Goal: Task Accomplishment & Management: Use online tool/utility

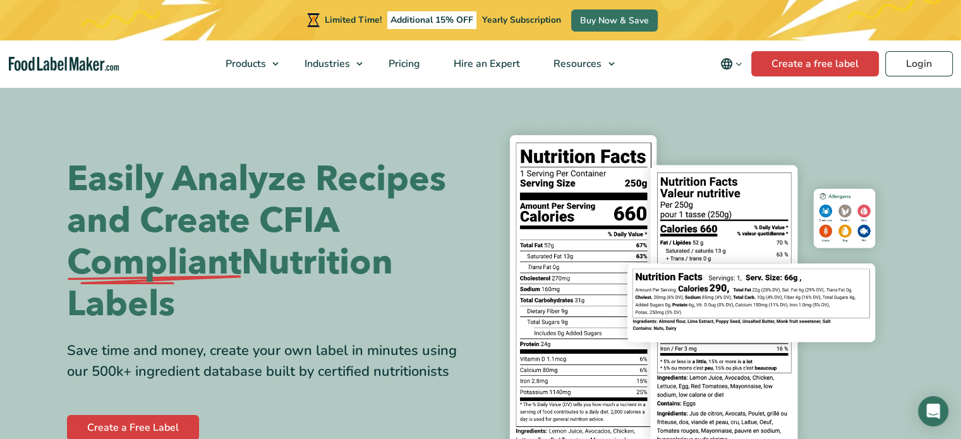
click at [198, 143] on div "Easily Analyze Recipes and Create CFIA Compliant Nutrition Labels Save time and…" at bounding box center [481, 301] width 828 height 370
click at [789, 75] on link "Create a free label" at bounding box center [815, 63] width 128 height 25
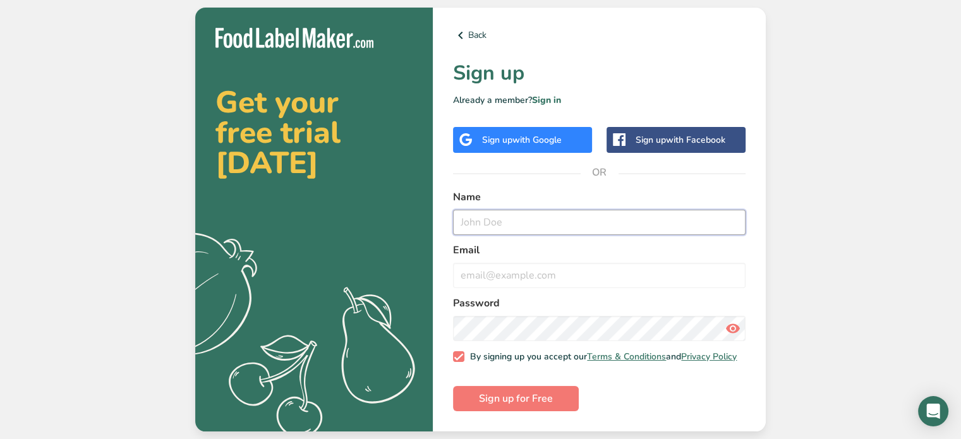
click at [548, 213] on input "text" at bounding box center [599, 222] width 293 height 25
click at [509, 133] on div "Sign up with Google" at bounding box center [522, 139] width 80 height 13
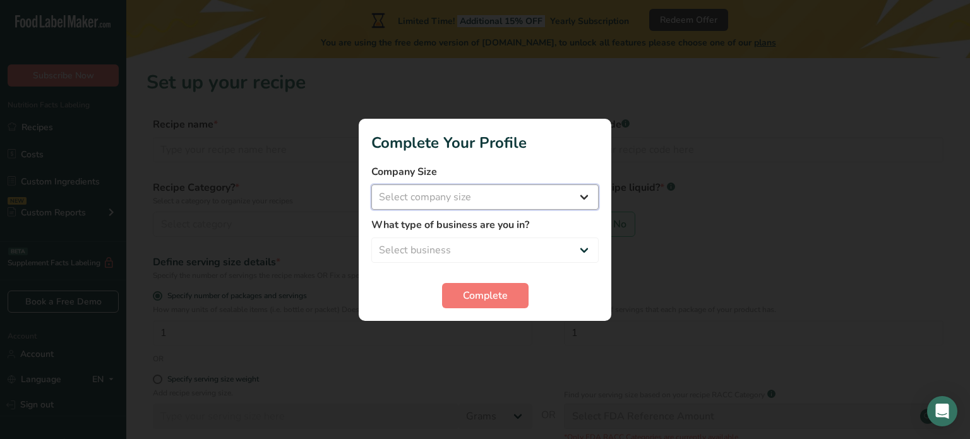
click at [587, 202] on select "Select company size Fewer than 10 Employees 10 to 50 Employees 51 to 500 Employ…" at bounding box center [485, 196] width 227 height 25
select select "1"
click at [372, 184] on select "Select company size Fewer than 10 Employees 10 to 50 Employees 51 to 500 Employ…" at bounding box center [485, 196] width 227 height 25
click at [495, 254] on select "Select business Packaged Food Manufacturer Restaurant & Cafe Bakery Meal Plans …" at bounding box center [485, 250] width 227 height 25
select select "8"
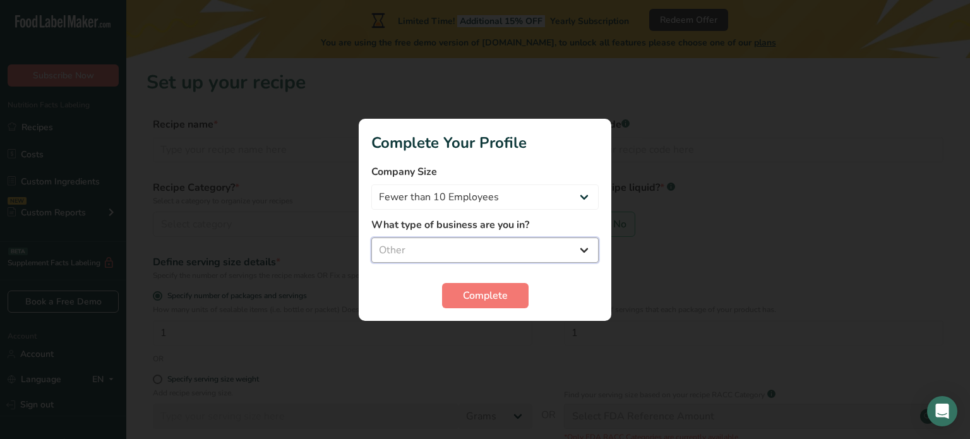
click at [372, 238] on select "Select business Packaged Food Manufacturer Restaurant & Cafe Bakery Meal Plans …" at bounding box center [485, 250] width 227 height 25
click at [492, 294] on span "Complete" at bounding box center [485, 295] width 45 height 15
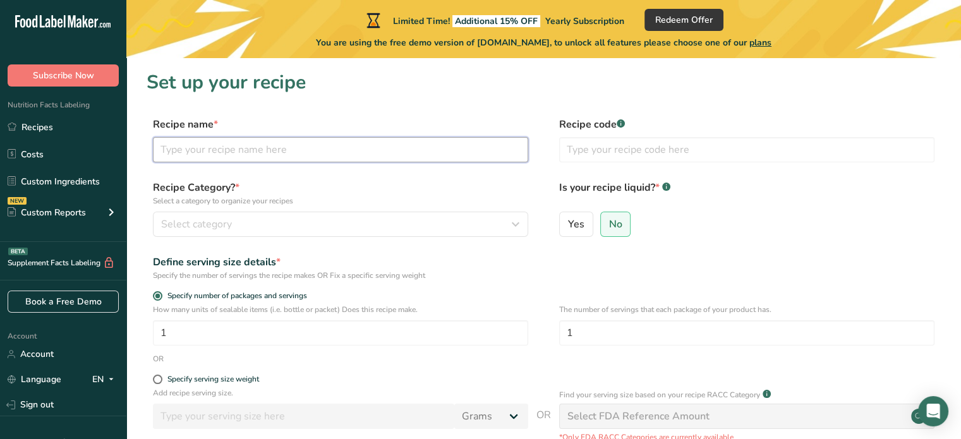
click at [217, 148] on input "text" at bounding box center [340, 149] width 375 height 25
type input "Chorizo"
click at [177, 224] on span "Select category" at bounding box center [196, 224] width 71 height 15
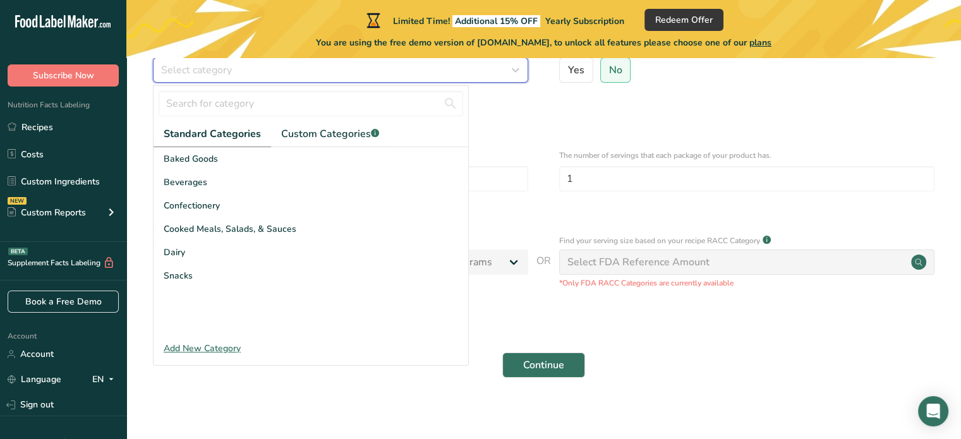
scroll to position [161, 0]
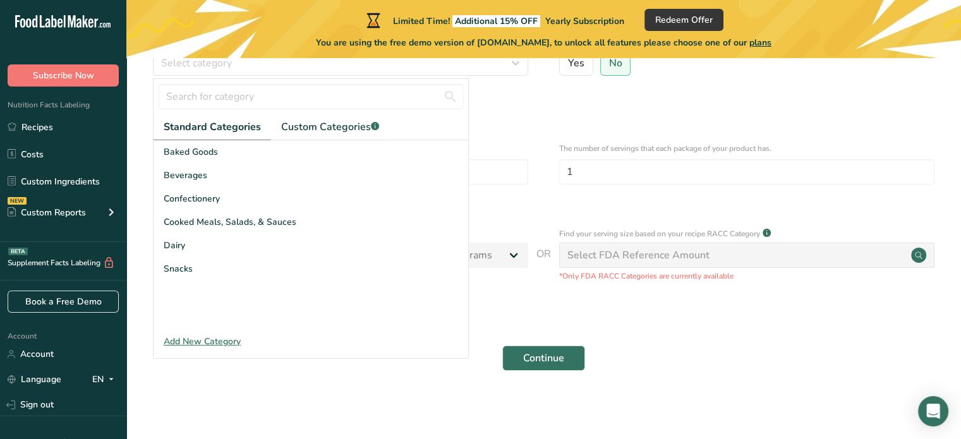
click at [187, 338] on div "Add New Category" at bounding box center [311, 341] width 315 height 13
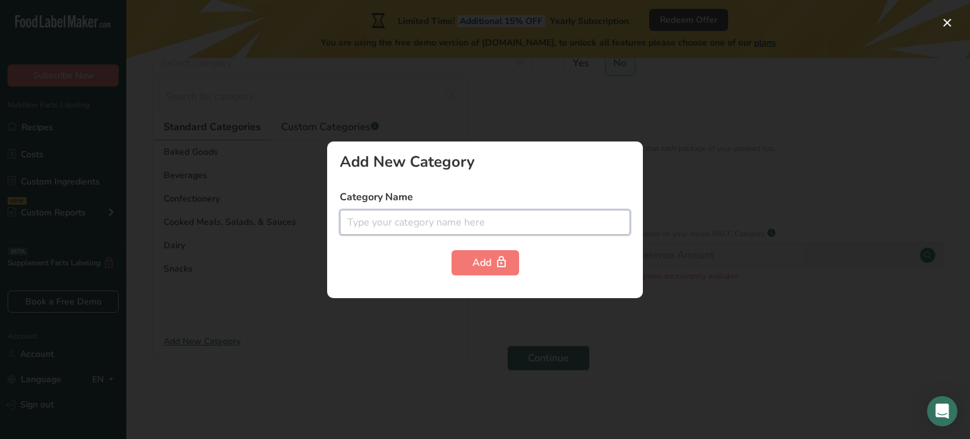
click at [402, 225] on input "text" at bounding box center [485, 222] width 291 height 25
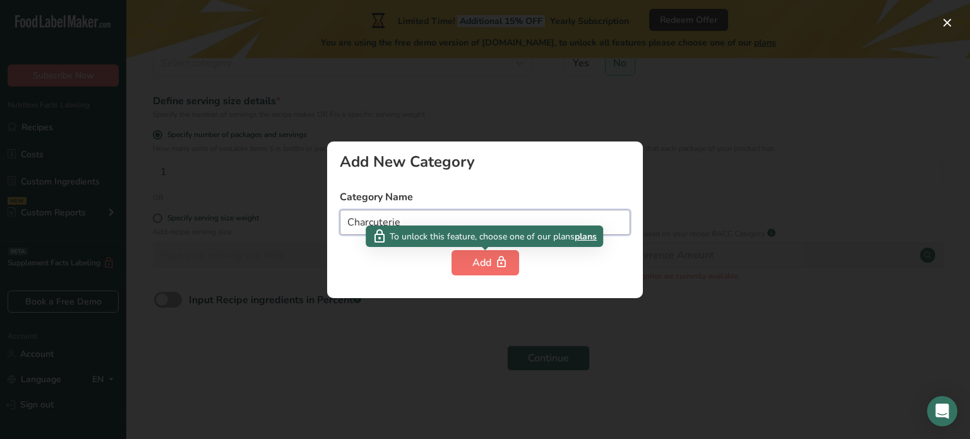
type input "Charcuterie"
click at [473, 267] on div "Add" at bounding box center [486, 262] width 26 height 15
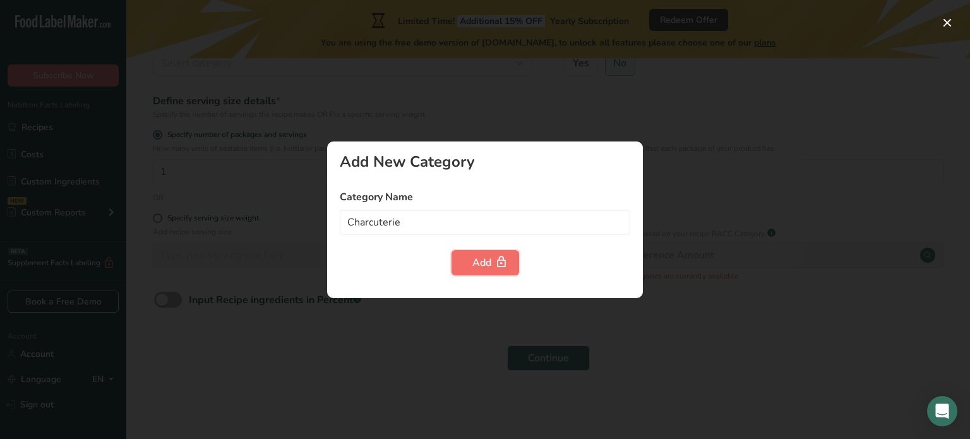
click at [473, 267] on div "Add" at bounding box center [486, 262] width 26 height 15
click at [789, 232] on div at bounding box center [485, 219] width 970 height 439
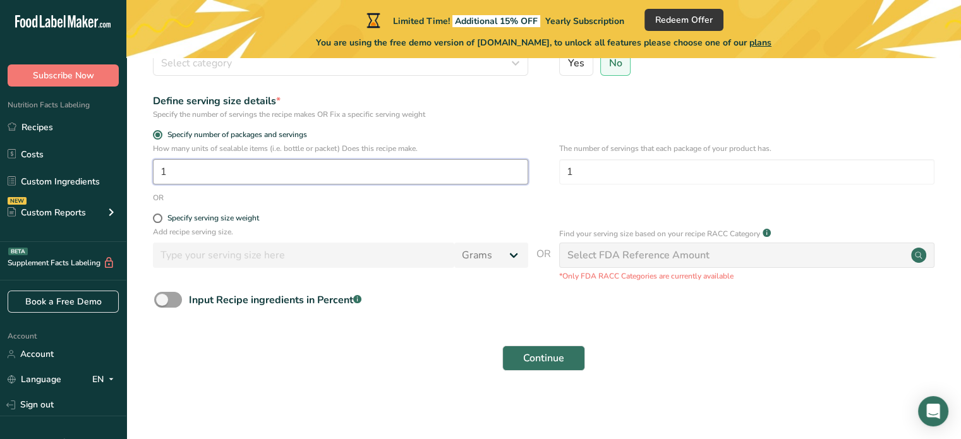
click at [221, 172] on input "1" at bounding box center [340, 171] width 375 height 25
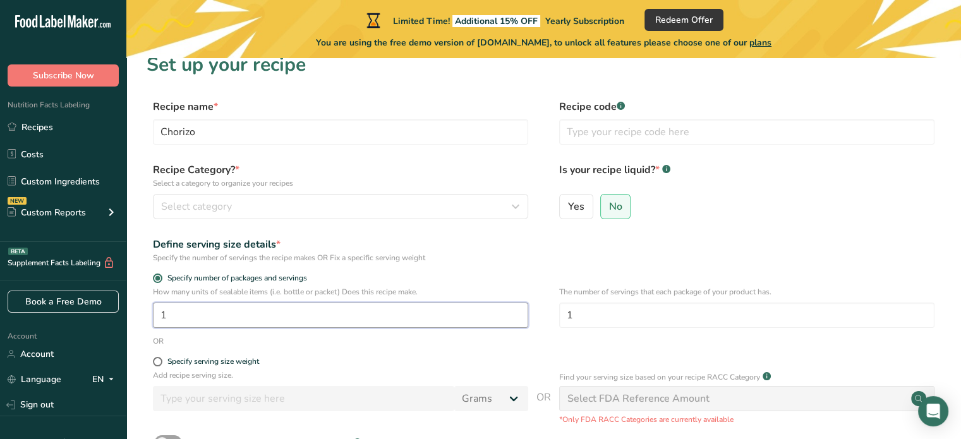
scroll to position [15, 0]
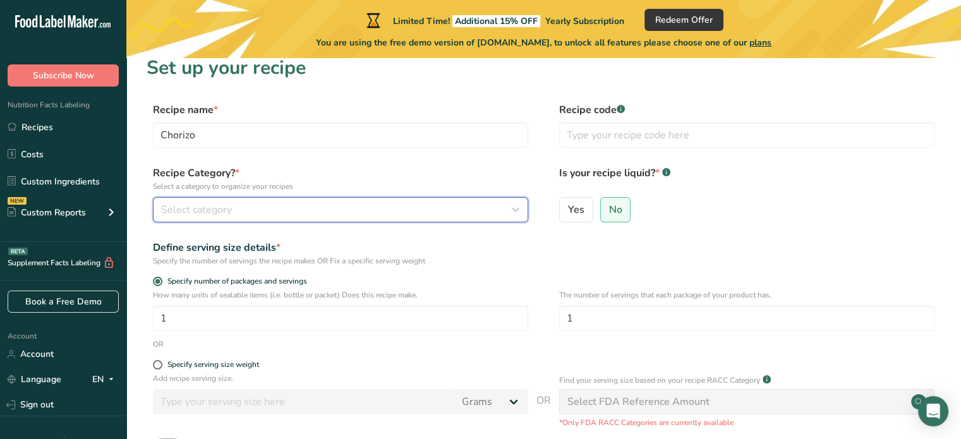
click at [354, 207] on div "Select category" at bounding box center [336, 209] width 351 height 15
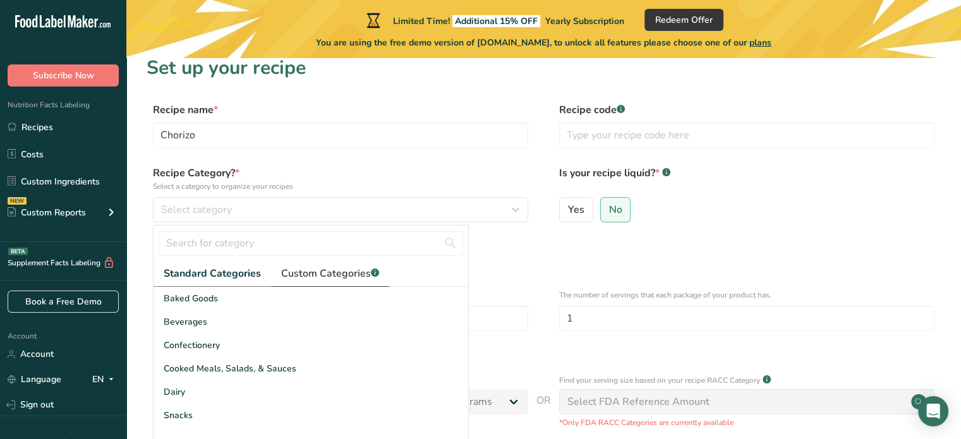
click at [359, 272] on span "Custom Categories .a-a{fill:#347362;}.b-a{fill:#fff;}" at bounding box center [330, 273] width 98 height 15
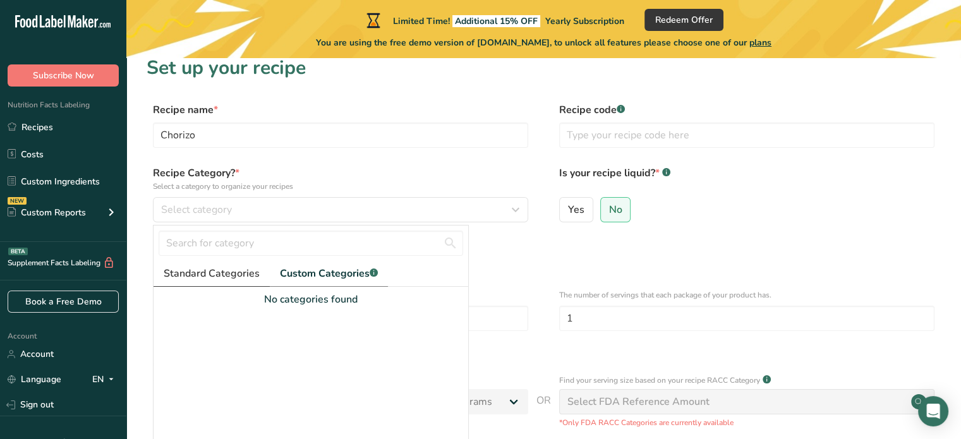
click at [215, 268] on span "Standard Categories" at bounding box center [212, 273] width 96 height 15
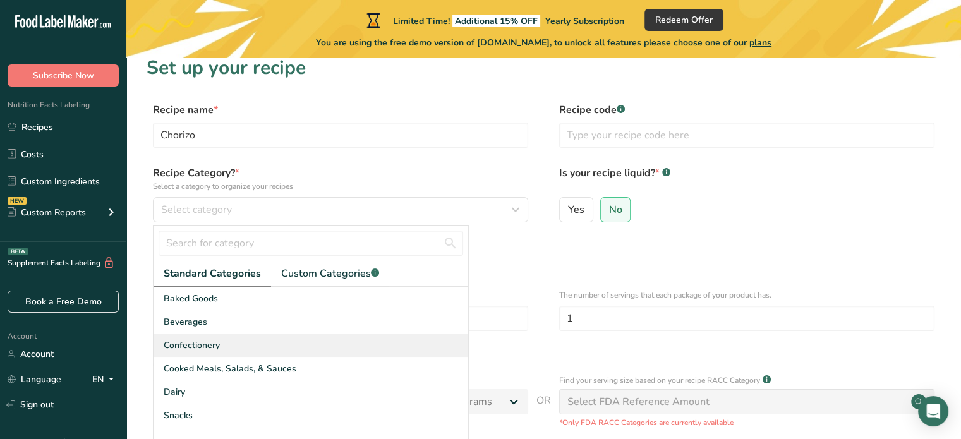
click at [184, 348] on span "Confectionery" at bounding box center [192, 345] width 56 height 13
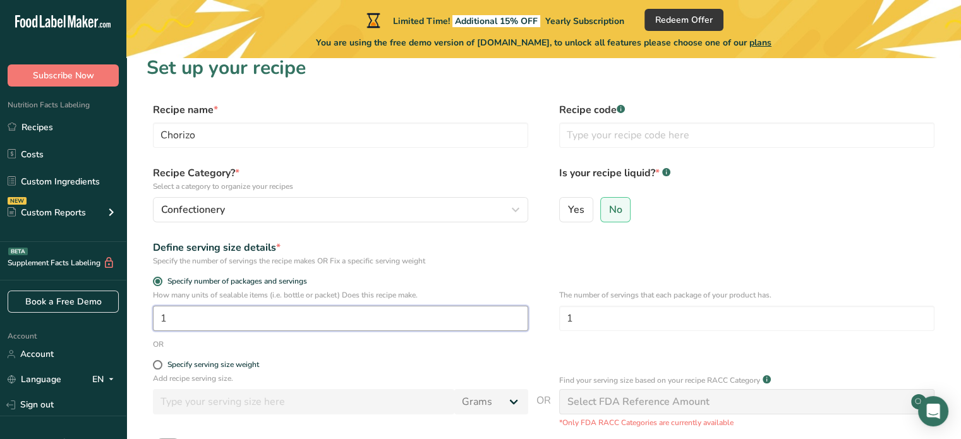
click at [202, 315] on input "1" at bounding box center [340, 318] width 375 height 25
type input "1"
type input "67"
click at [156, 364] on span at bounding box center [157, 364] width 9 height 9
click at [156, 364] on input "Specify serving size weight" at bounding box center [157, 365] width 8 height 8
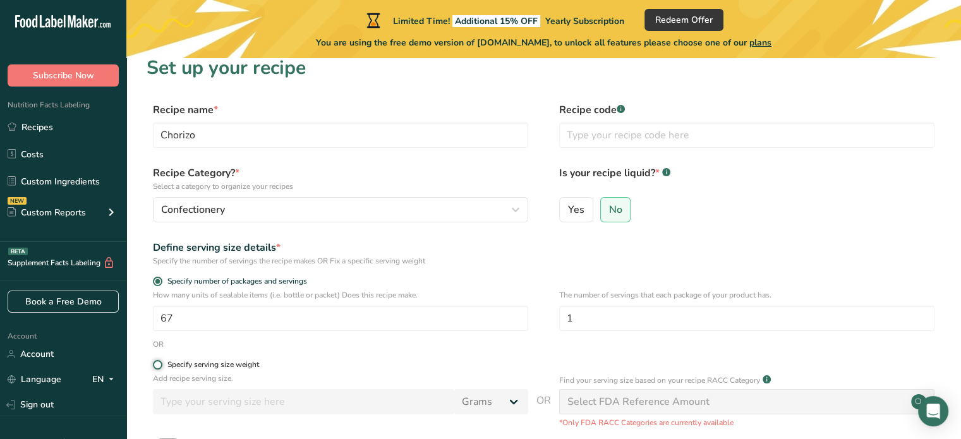
radio input "true"
radio input "false"
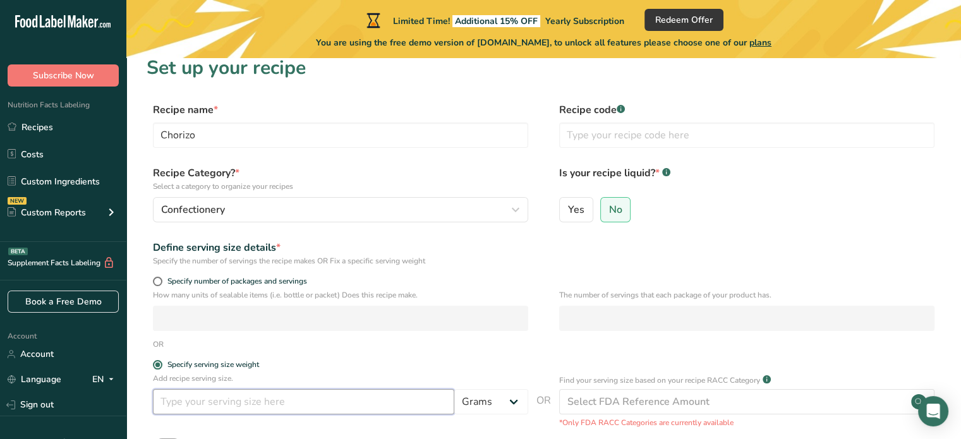
click at [164, 404] on input "number" at bounding box center [303, 401] width 301 height 25
type input "90"
click at [348, 344] on div "OR" at bounding box center [544, 344] width 794 height 11
click at [613, 140] on input "text" at bounding box center [746, 135] width 375 height 25
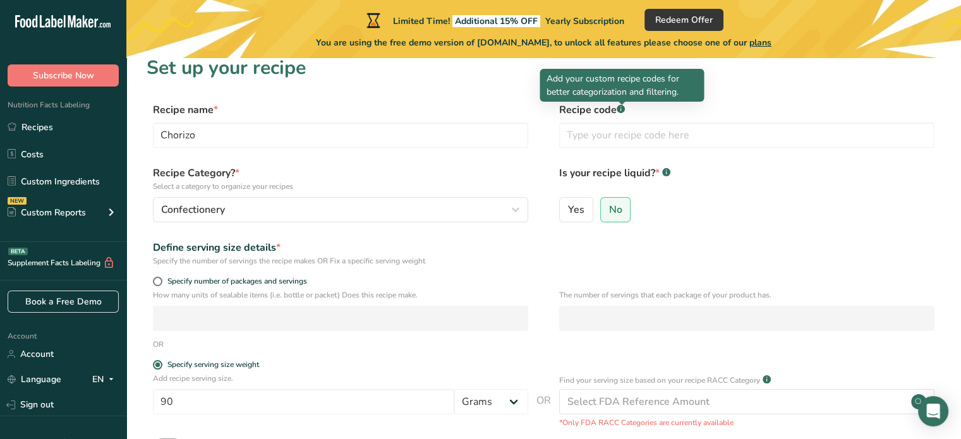
click at [619, 111] on rect at bounding box center [621, 109] width 8 height 8
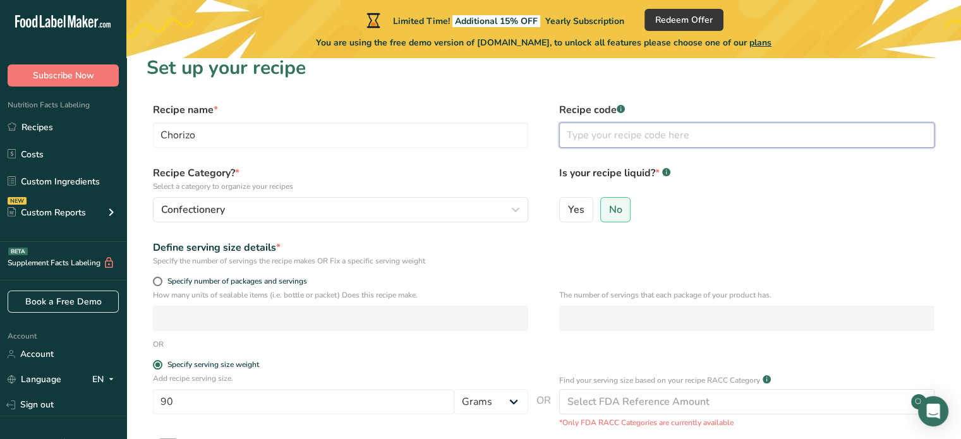
click at [575, 138] on input "text" at bounding box center [746, 135] width 375 height 25
type input "0001"
click at [611, 212] on span "No" at bounding box center [615, 209] width 13 height 13
click at [609, 212] on input "No" at bounding box center [605, 209] width 8 height 8
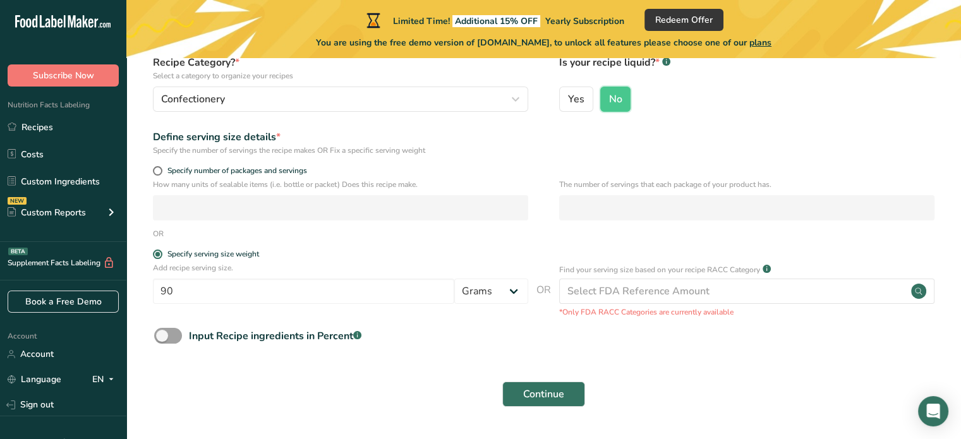
scroll to position [136, 0]
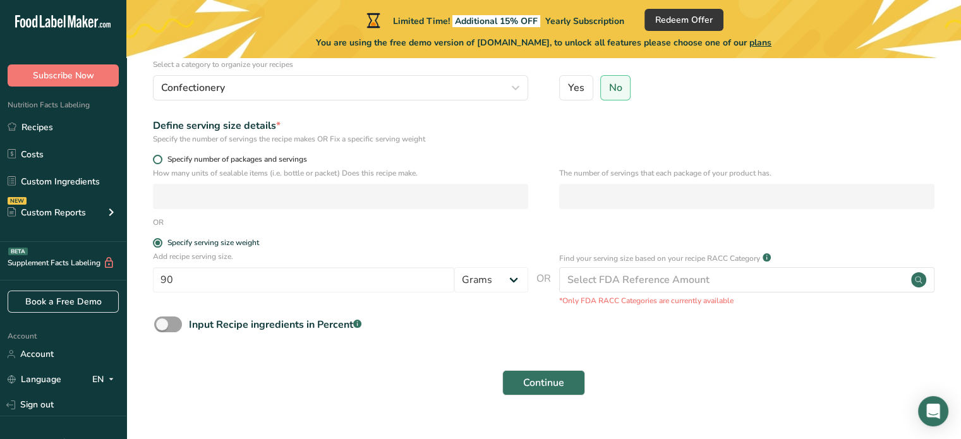
click at [157, 158] on span at bounding box center [157, 159] width 9 height 9
click at [157, 158] on input "Specify number of packages and servings" at bounding box center [157, 159] width 8 height 8
radio input "true"
radio input "false"
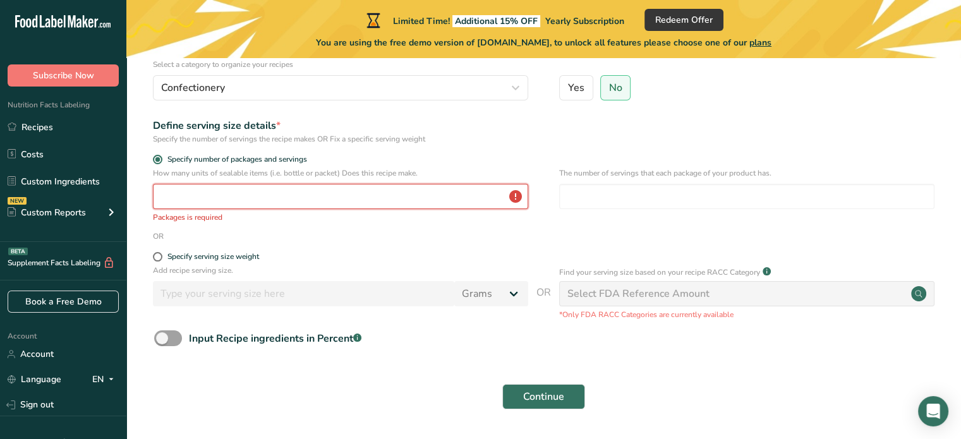
click at [173, 191] on input "number" at bounding box center [340, 196] width 375 height 25
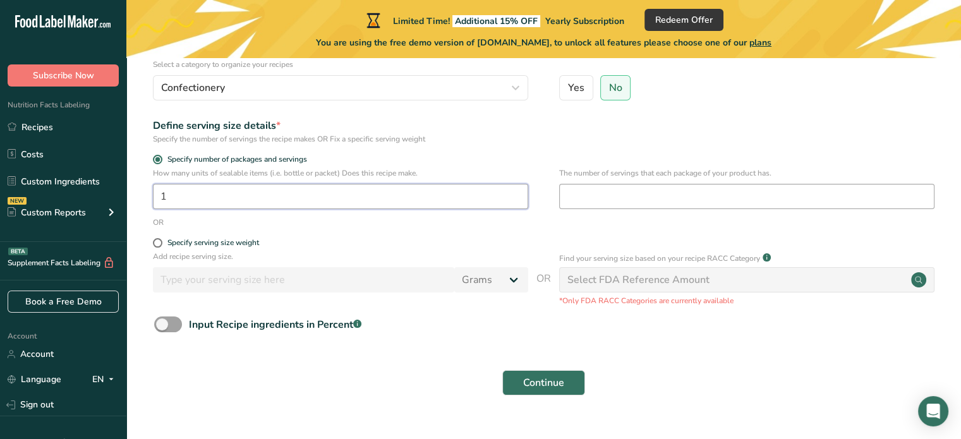
type input "1"
click at [604, 199] on input "number" at bounding box center [746, 196] width 375 height 25
type input "10"
click at [182, 194] on input "1" at bounding box center [340, 196] width 375 height 25
click at [182, 194] on input "15" at bounding box center [340, 196] width 375 height 25
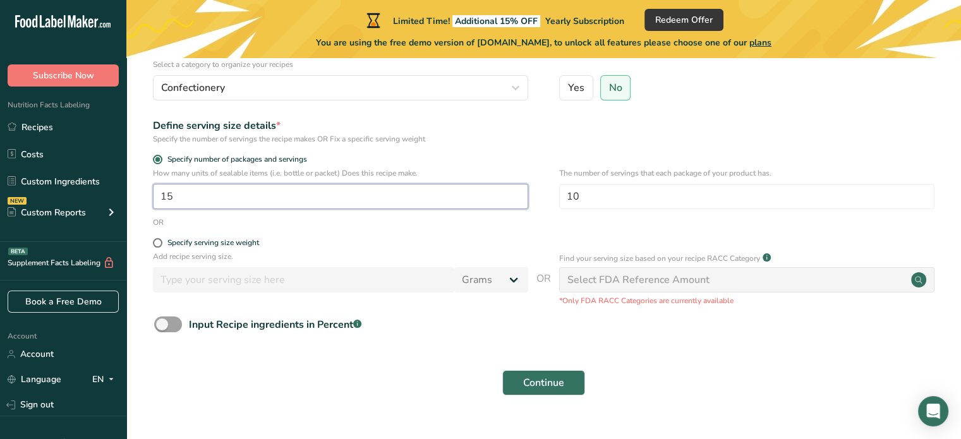
click at [182, 194] on input "15" at bounding box center [340, 196] width 375 height 25
type input "1"
type input "6.5"
click at [581, 191] on input "10" at bounding box center [746, 196] width 375 height 25
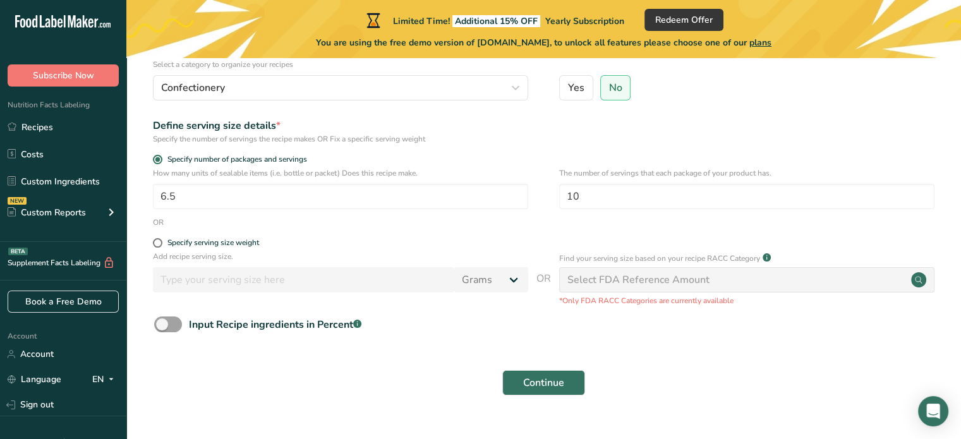
click at [524, 333] on div "Input Recipe ingredients in Percent .a-a{fill:#347362;}.b-a{fill:#fff;}" at bounding box center [544, 330] width 794 height 26
click at [541, 373] on button "Continue" at bounding box center [543, 382] width 83 height 25
